Goal: Task Accomplishment & Management: Manage account settings

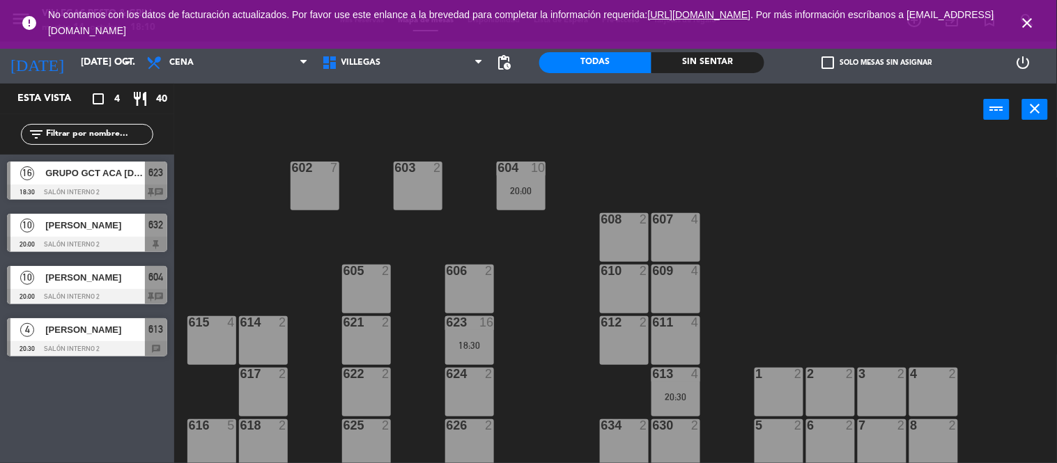
click at [79, 286] on div "[PERSON_NAME]" at bounding box center [94, 277] width 101 height 23
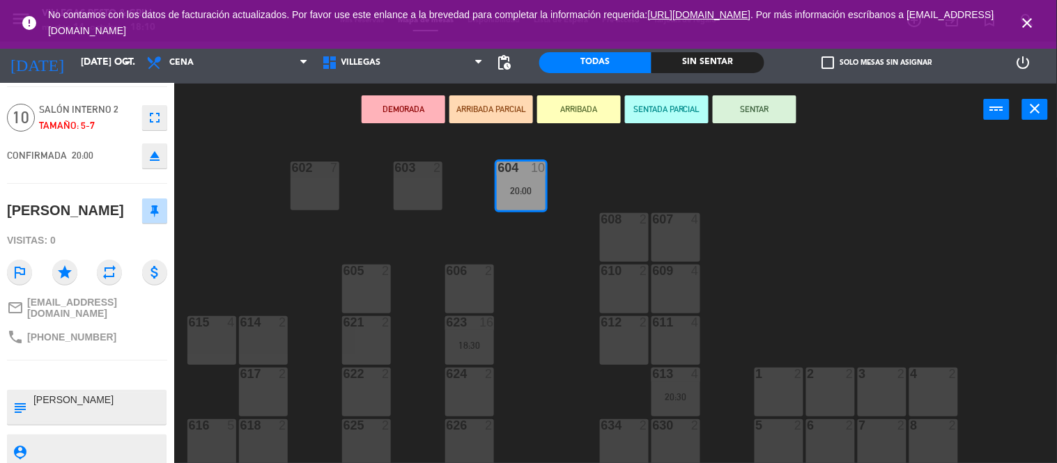
scroll to position [77, 0]
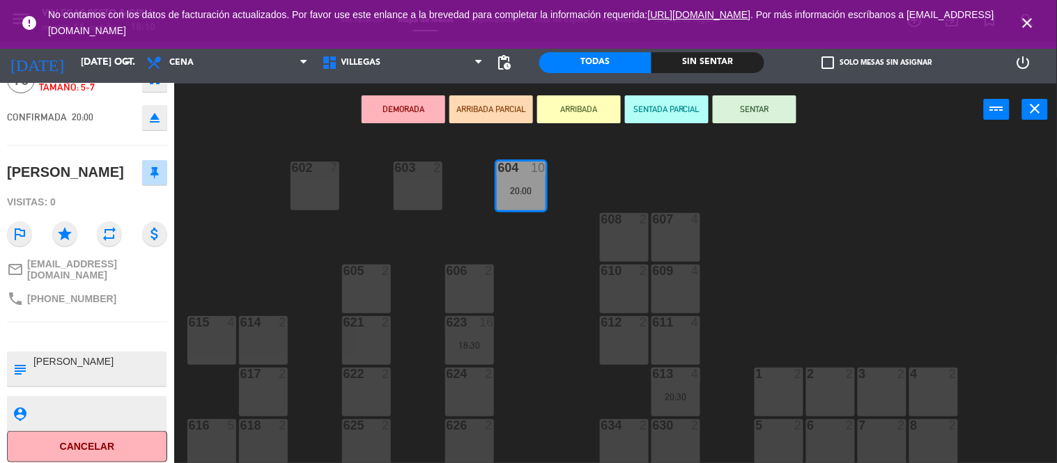
click at [762, 205] on div "602 7 603 2 604 10 20:00 608 2 607 4 605 2 606 2 610 2 609 4 621 2 623 16 18:30…" at bounding box center [621, 314] width 872 height 354
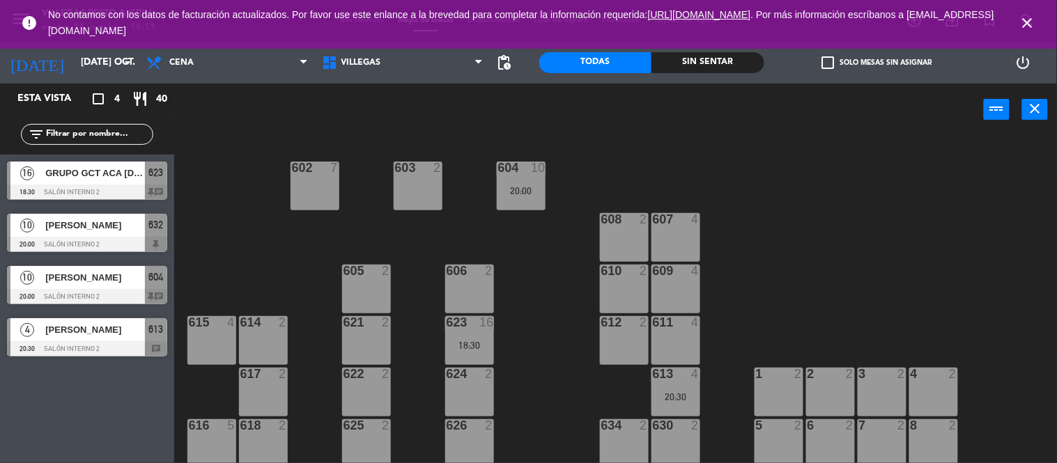
click at [944, 242] on div "602 7 603 2 604 10 20:00 608 2 607 4 605 2 606 2 610 2 609 4 621 2 623 16 18:30…" at bounding box center [621, 314] width 872 height 354
click at [991, 247] on div "602 7 603 2 604 10 20:00 608 2 607 4 605 2 606 2 610 2 609 4 621 2 623 16 18:30…" at bounding box center [621, 314] width 872 height 354
click at [1036, 109] on icon "close" at bounding box center [1035, 108] width 17 height 17
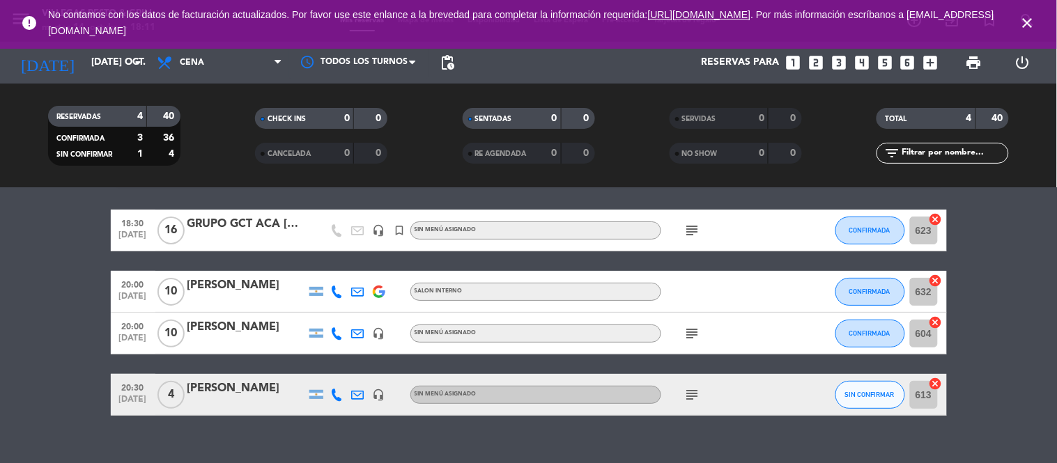
scroll to position [64, 0]
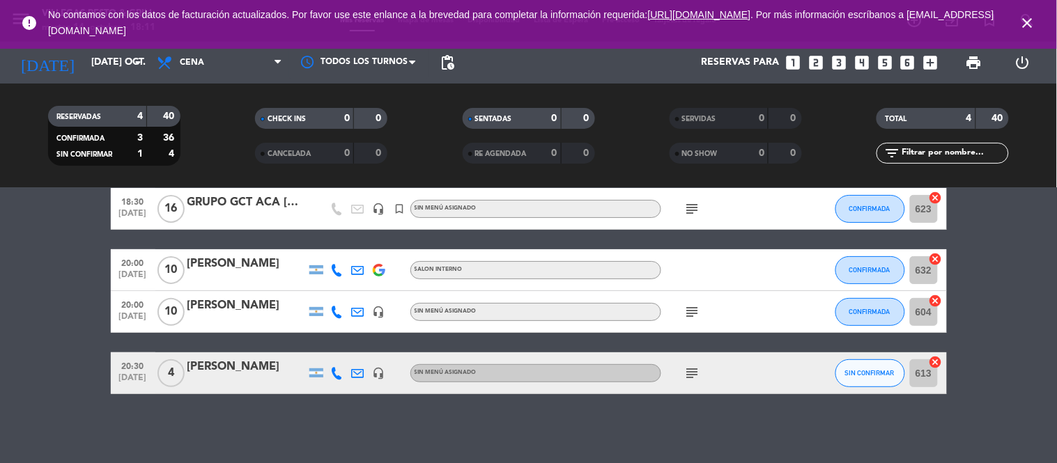
click at [686, 371] on icon "subject" at bounding box center [692, 373] width 17 height 17
click at [872, 376] on button "SIN CONFIRMAR" at bounding box center [870, 373] width 70 height 28
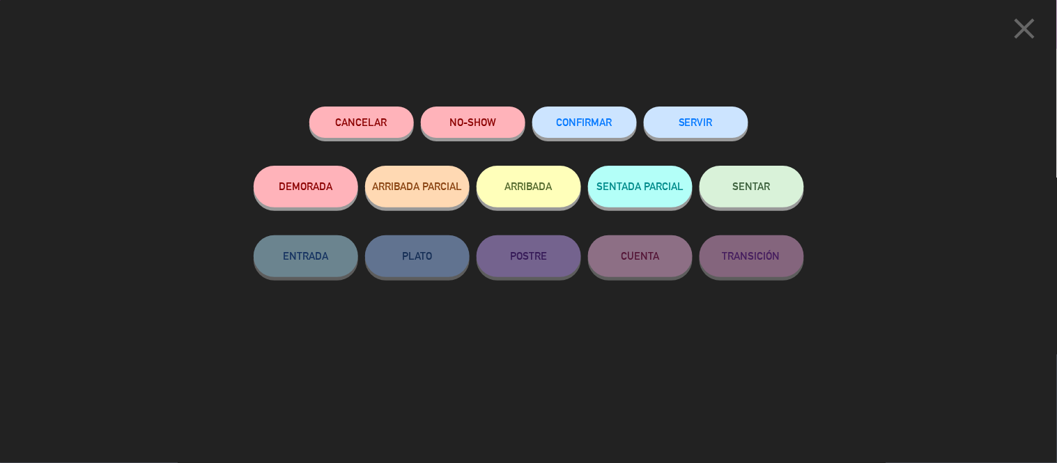
click at [606, 120] on span "CONFIRMAR" at bounding box center [585, 122] width 56 height 12
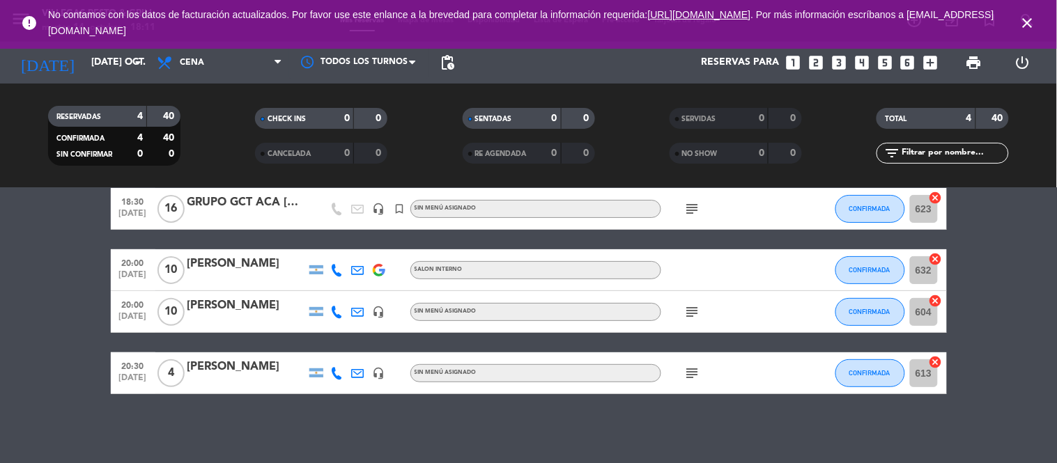
click at [1013, 246] on bookings-row "18:30 [DATE] GRUPO GCT ACA [DATE] headset_mic turned_in_not Sin menú asignado s…" at bounding box center [528, 291] width 1057 height 206
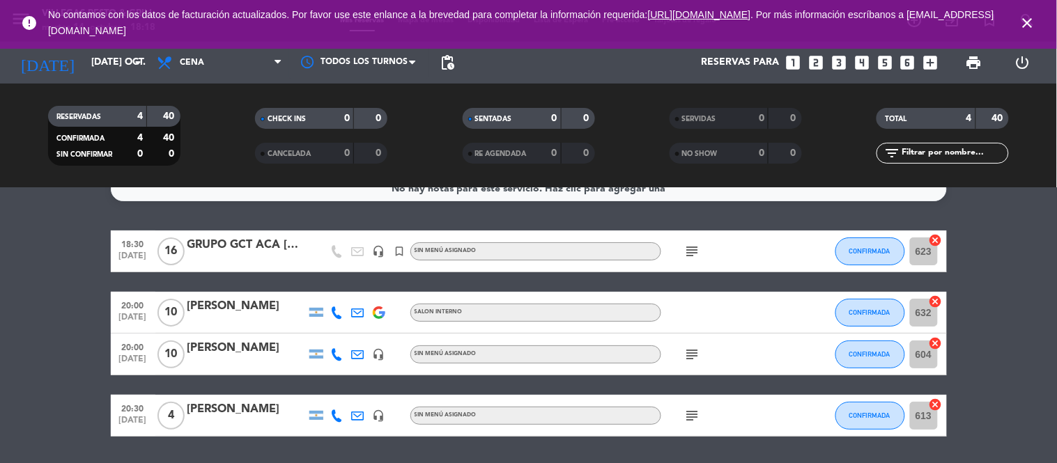
scroll to position [0, 0]
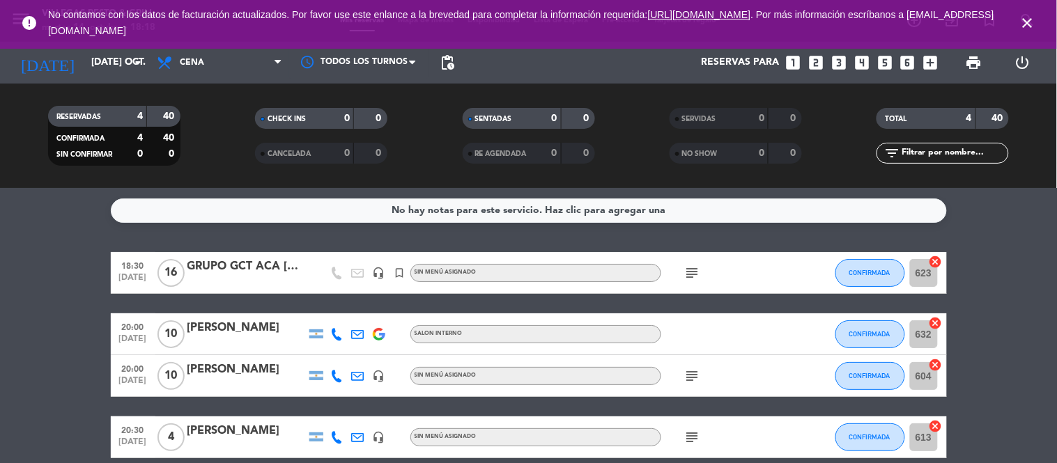
click at [694, 269] on icon "subject" at bounding box center [692, 273] width 17 height 17
click at [697, 373] on icon "subject" at bounding box center [692, 376] width 17 height 17
click at [695, 373] on icon "subject" at bounding box center [692, 376] width 17 height 17
click at [695, 435] on icon "subject" at bounding box center [692, 437] width 17 height 17
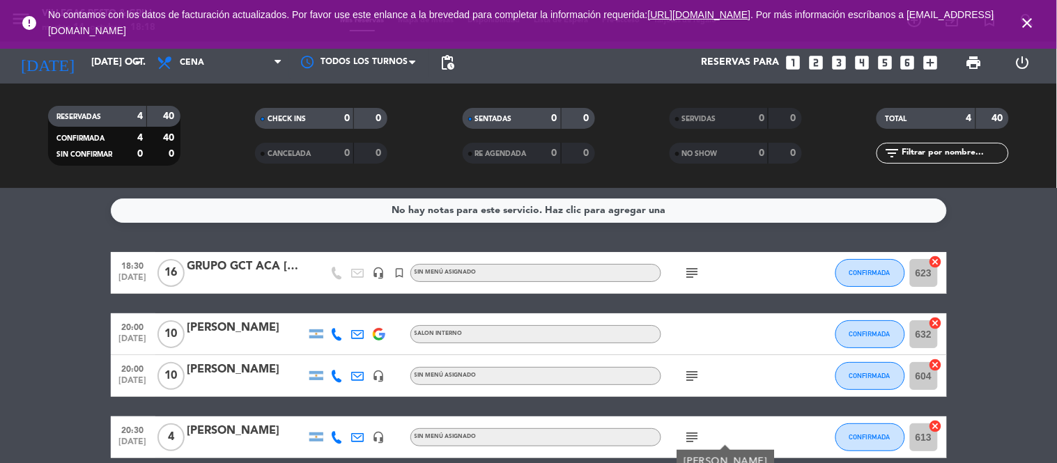
click at [695, 435] on icon "subject" at bounding box center [692, 437] width 17 height 17
click at [970, 315] on bookings-row "18:30 [DATE] GRUPO GCT ACA [DATE] headset_mic turned_in_not Sin menú asignado s…" at bounding box center [528, 355] width 1057 height 206
click at [694, 372] on icon "subject" at bounding box center [692, 376] width 17 height 17
click at [693, 373] on icon "subject" at bounding box center [692, 376] width 17 height 17
click at [694, 440] on icon "subject" at bounding box center [692, 437] width 17 height 17
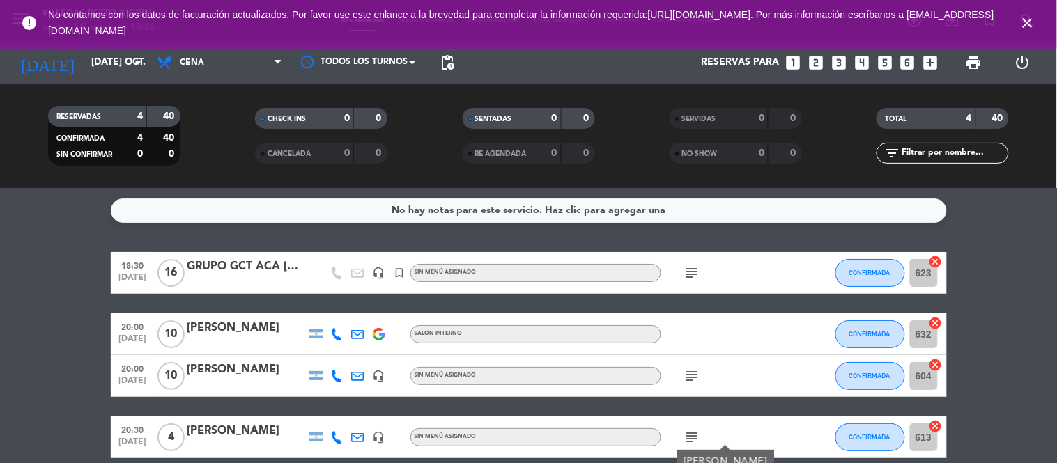
click at [694, 437] on icon "subject" at bounding box center [692, 437] width 17 height 17
click at [1035, 293] on bookings-row "18:30 [DATE] GRUPO GCT ACA [DATE] headset_mic turned_in_not Sin menú asignado s…" at bounding box center [528, 355] width 1057 height 206
click at [690, 273] on icon "subject" at bounding box center [692, 273] width 17 height 17
click at [693, 275] on icon "subject" at bounding box center [692, 273] width 17 height 17
click at [690, 377] on icon "subject" at bounding box center [692, 376] width 17 height 17
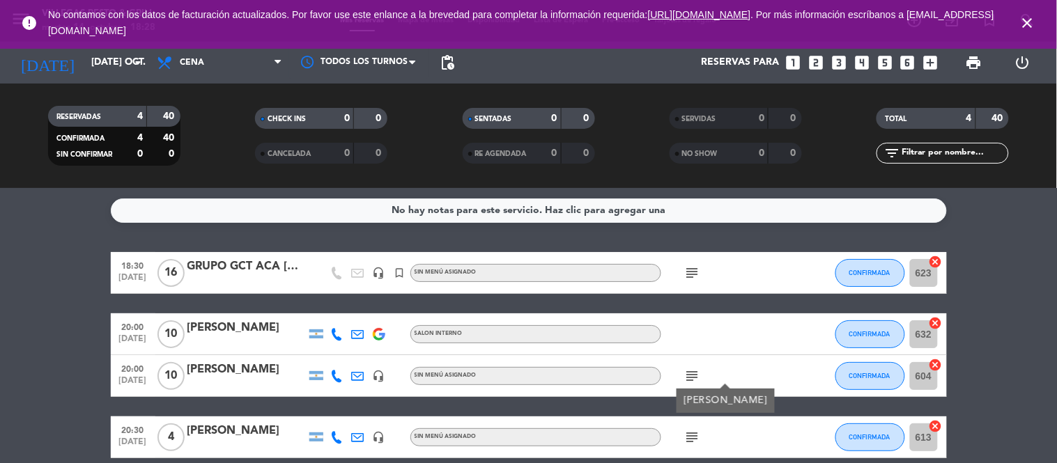
click at [690, 377] on icon "subject" at bounding box center [692, 376] width 17 height 17
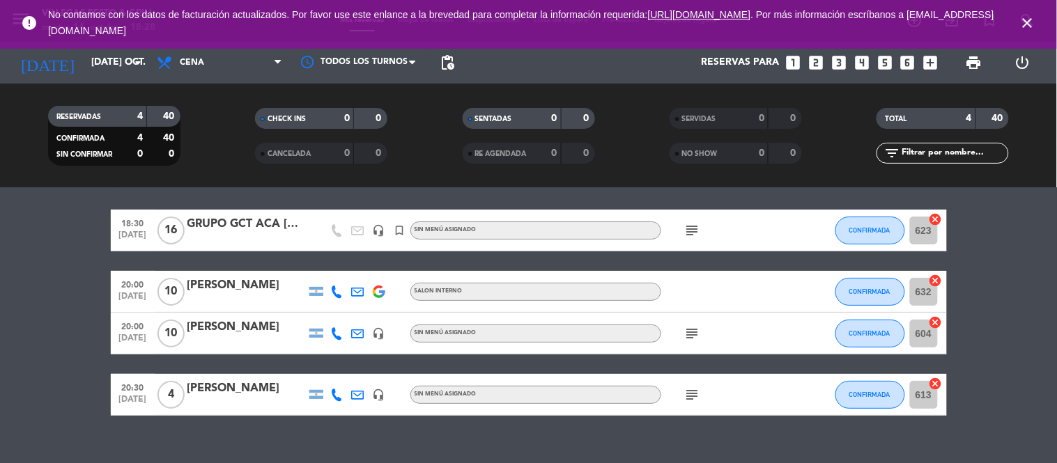
scroll to position [64, 0]
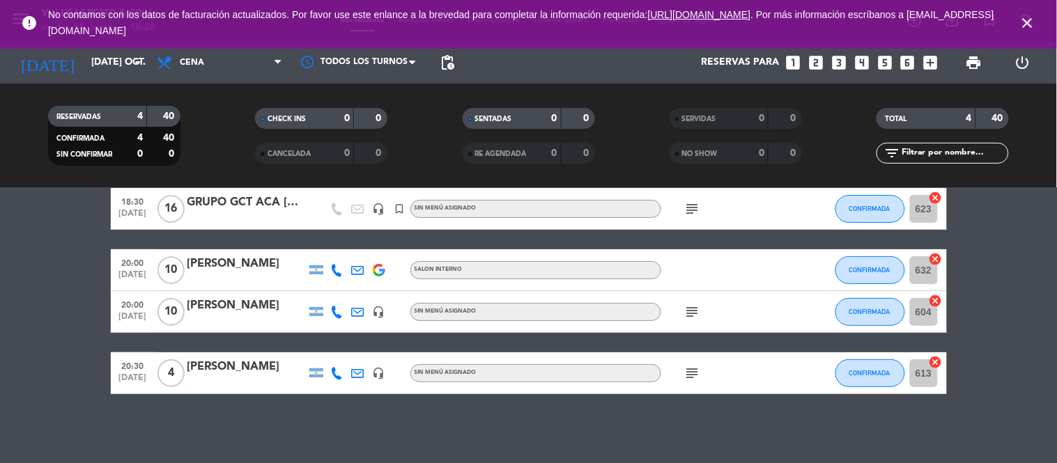
click at [694, 371] on icon "subject" at bounding box center [692, 373] width 17 height 17
click at [692, 371] on icon "subject" at bounding box center [692, 373] width 17 height 17
click at [1041, 290] on bookings-row "18:30 [DATE] GRUPO GCT ACA [DATE] headset_mic turned_in_not Sin menú asignado s…" at bounding box center [528, 291] width 1057 height 206
